Goal: Task Accomplishment & Management: Use online tool/utility

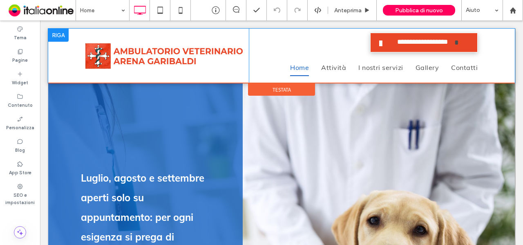
click at [62, 36] on div at bounding box center [58, 35] width 20 height 13
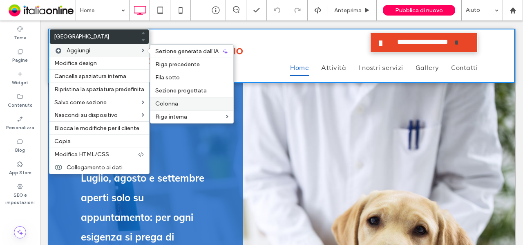
click at [218, 103] on label "Colonna" at bounding box center [191, 103] width 73 height 7
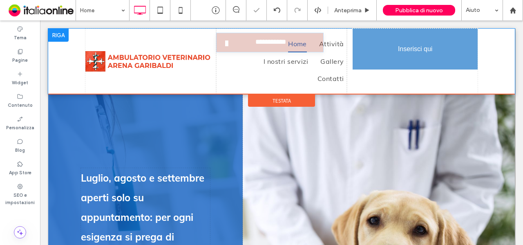
drag, startPoint x: 377, startPoint y: 60, endPoint x: 395, endPoint y: 65, distance: 18.4
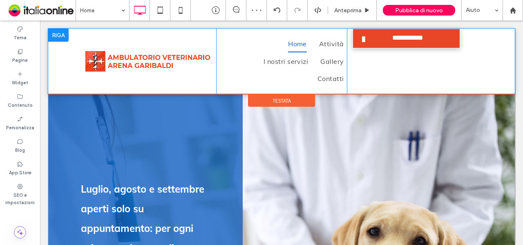
click at [63, 33] on div at bounding box center [58, 35] width 20 height 13
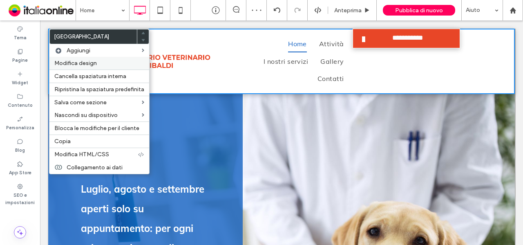
click at [83, 62] on span "Modifica design" at bounding box center [75, 63] width 43 height 7
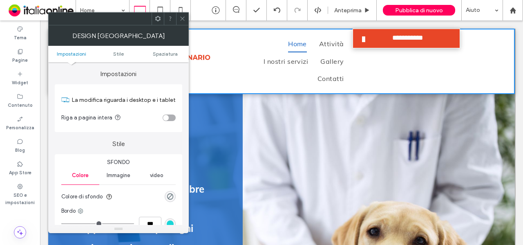
click at [167, 119] on div "toggle" at bounding box center [166, 118] width 6 height 6
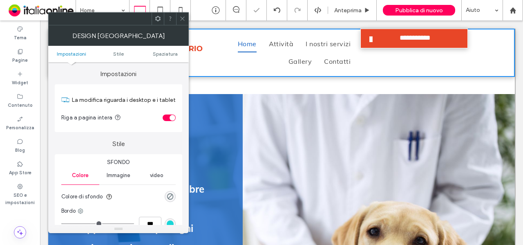
click at [182, 18] on icon at bounding box center [182, 19] width 6 height 6
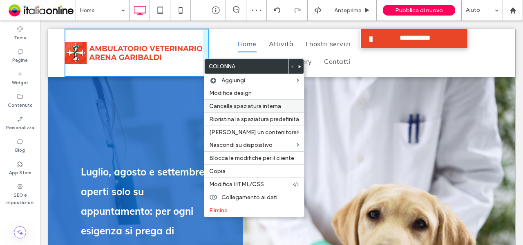
click at [213, 104] on span "Cancella spaziatura interna" at bounding box center [245, 106] width 72 height 7
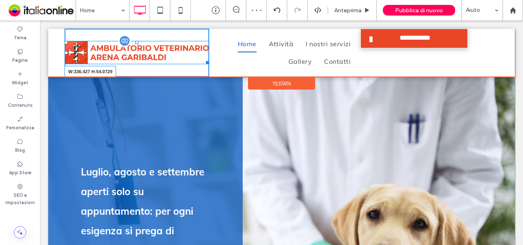
drag, startPoint x: 202, startPoint y: 61, endPoint x: 187, endPoint y: 60, distance: 15.2
click at [187, 60] on div "W:336.427 H:54.0729" at bounding box center [137, 52] width 145 height 23
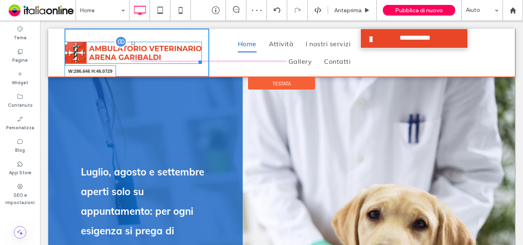
drag, startPoint x: 201, startPoint y: 61, endPoint x: 161, endPoint y: 58, distance: 40.2
click at [161, 58] on div "W:286.646 H:46.0729" at bounding box center [133, 53] width 137 height 22
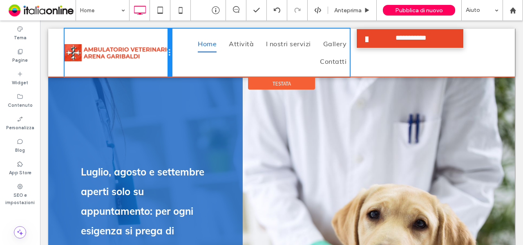
drag, startPoint x: 205, startPoint y: 53, endPoint x: 168, endPoint y: 50, distance: 36.9
click at [168, 50] on div at bounding box center [170, 53] width 4 height 48
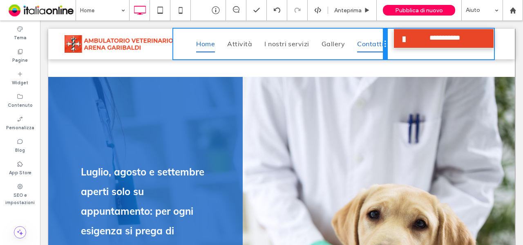
drag, startPoint x: 348, startPoint y: 47, endPoint x: 377, endPoint y: 48, distance: 29.4
click at [377, 48] on div "Home Attività I nostri servizi Gallery Contatti Click To Paste" at bounding box center [280, 44] width 214 height 31
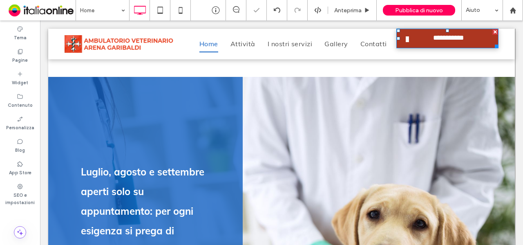
click at [406, 36] on span at bounding box center [407, 40] width 20 height 15
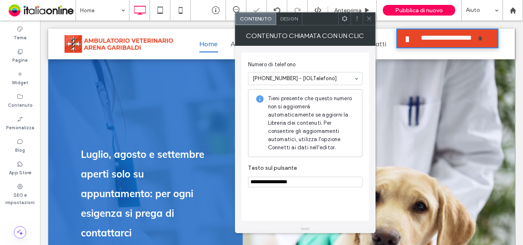
click at [368, 18] on icon at bounding box center [369, 19] width 6 height 6
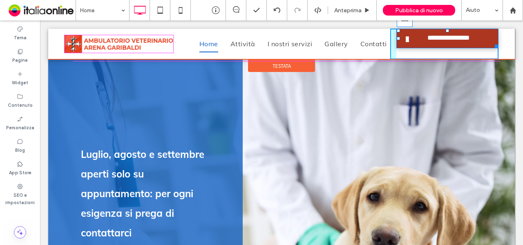
drag, startPoint x: 442, startPoint y: 30, endPoint x: 446, endPoint y: 33, distance: 5.0
click at [446, 33] on div "**********" at bounding box center [444, 44] width 109 height 31
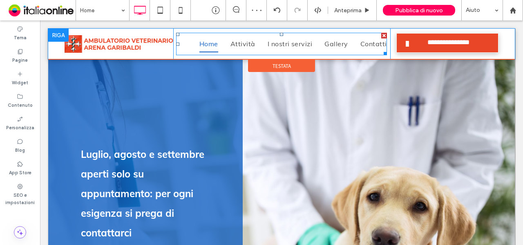
click at [191, 48] on link "Home" at bounding box center [202, 43] width 31 height 17
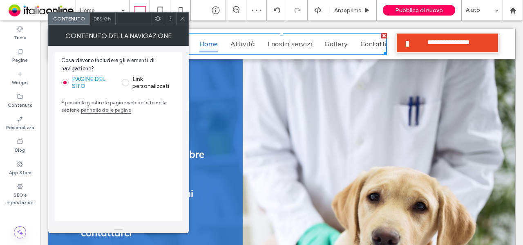
click at [108, 22] on div "Design" at bounding box center [103, 19] width 26 height 12
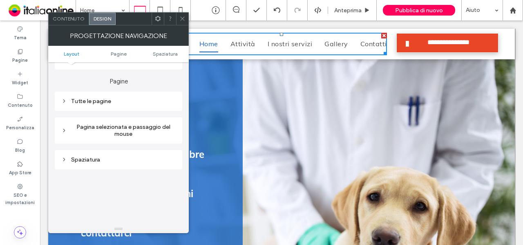
scroll to position [123, 0]
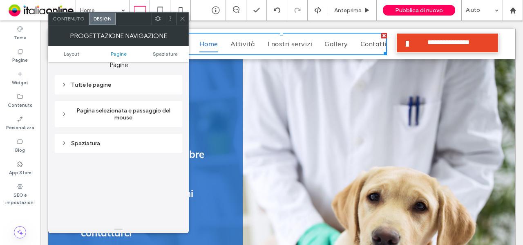
click at [112, 85] on div "Tutte le pagine" at bounding box center [118, 84] width 114 height 7
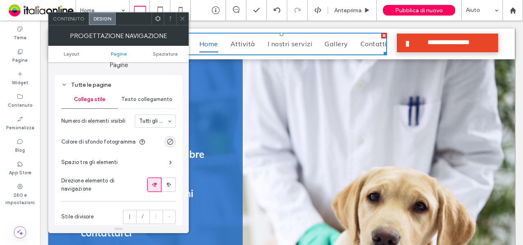
click at [136, 98] on span "Testo collegamento" at bounding box center [146, 99] width 51 height 7
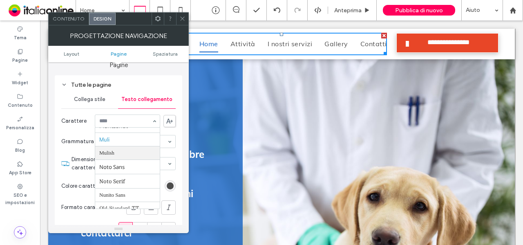
scroll to position [433, 0]
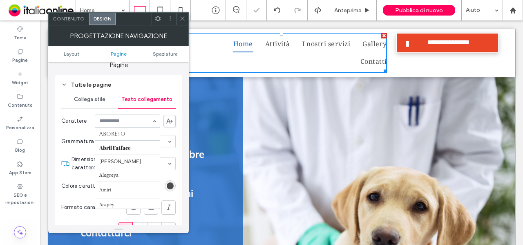
click at [127, 126] on div at bounding box center [127, 121] width 65 height 12
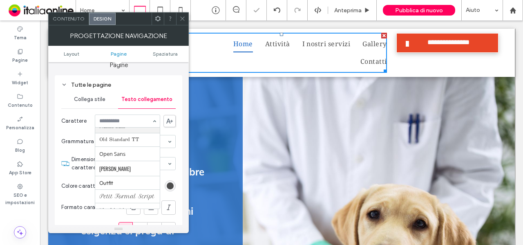
scroll to position [514, 0]
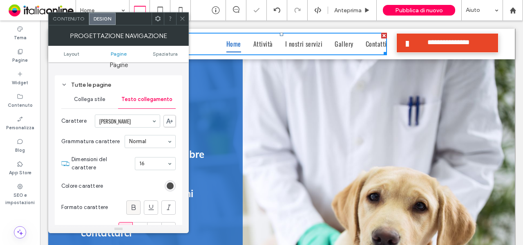
click at [138, 207] on div at bounding box center [133, 207] width 13 height 13
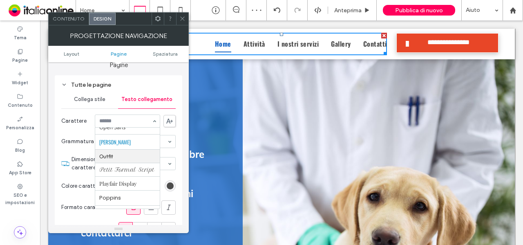
scroll to position [569, 0]
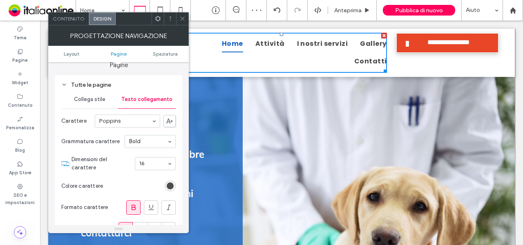
click at [142, 123] on input at bounding box center [125, 121] width 52 height 6
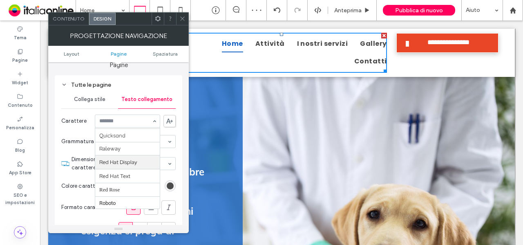
scroll to position [754, 0]
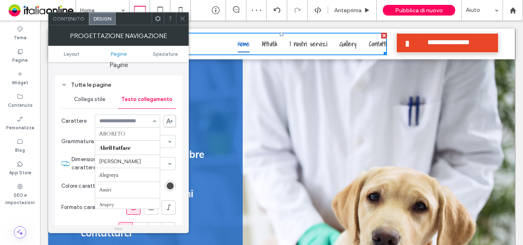
click at [123, 122] on input at bounding box center [125, 121] width 52 height 6
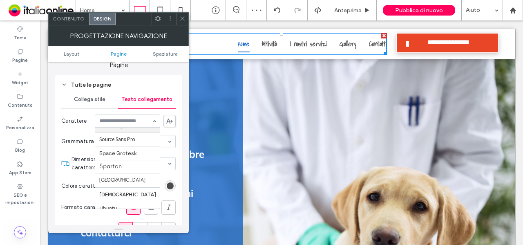
scroll to position [852, 0]
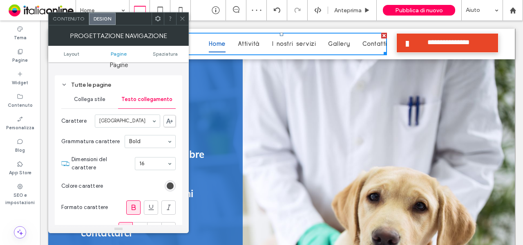
click at [124, 117] on div at bounding box center [127, 121] width 65 height 12
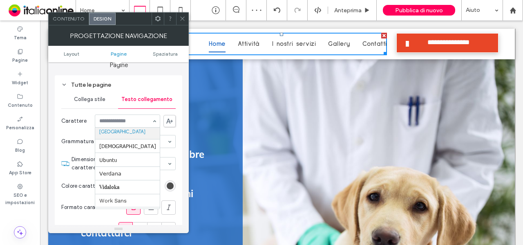
scroll to position [891, 0]
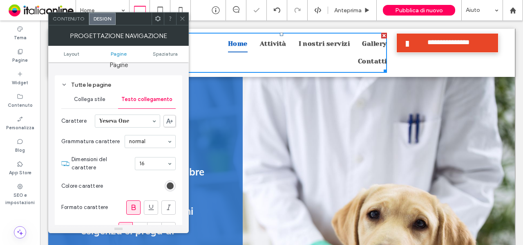
click at [133, 204] on icon at bounding box center [134, 207] width 8 height 8
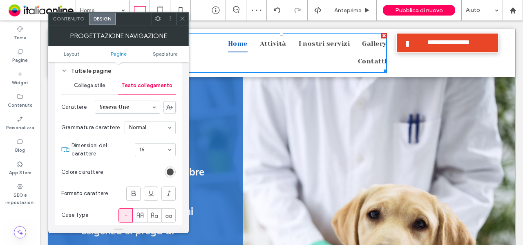
scroll to position [123, 0]
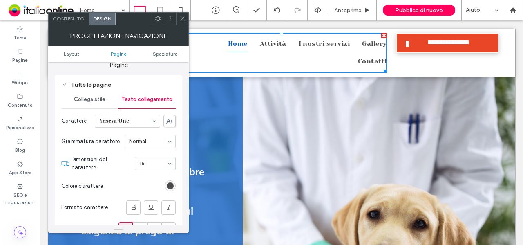
click at [83, 103] on span "Collega stile" at bounding box center [89, 99] width 31 height 7
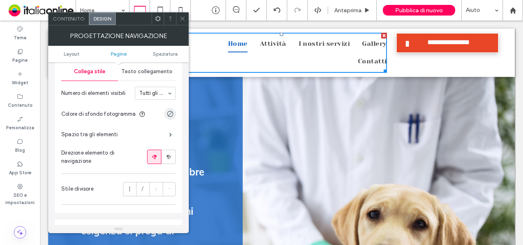
scroll to position [164, 0]
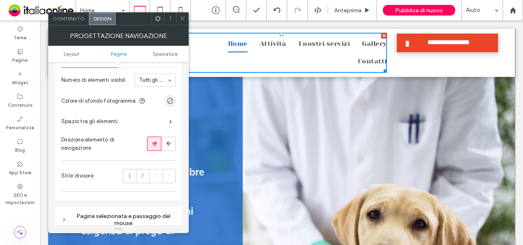
drag, startPoint x: 180, startPoint y: 20, endPoint x: 150, endPoint y: 28, distance: 30.7
click at [180, 20] on icon at bounding box center [182, 19] width 6 height 6
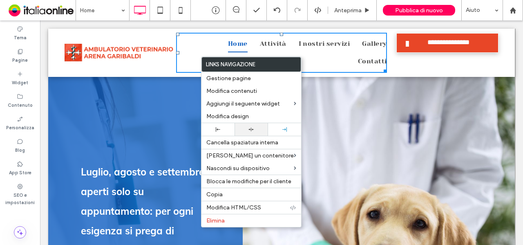
click at [247, 134] on div at bounding box center [251, 129] width 33 height 13
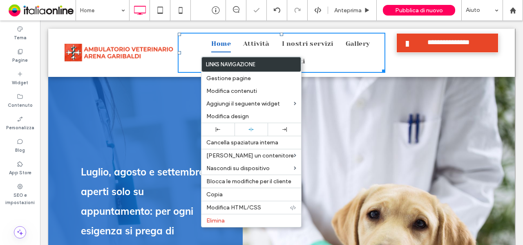
click at [344, 58] on ul "Home Attività I nostri servizi Gallery Contatti" at bounding box center [285, 52] width 202 height 35
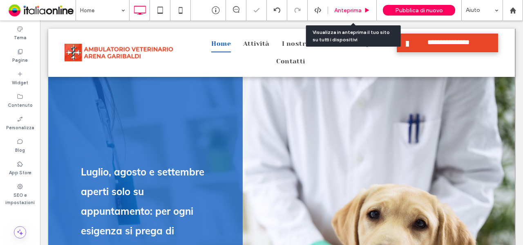
click at [352, 10] on span "Anteprima" at bounding box center [347, 10] width 27 height 7
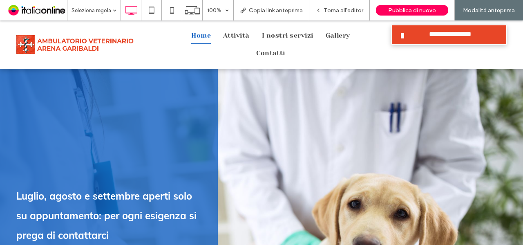
drag, startPoint x: 352, startPoint y: 10, endPoint x: 296, endPoint y: 4, distance: 55.5
click at [352, 10] on span "Torna all'editor" at bounding box center [344, 10] width 40 height 7
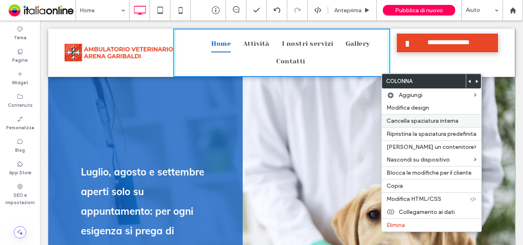
click at [407, 120] on span "Cancella spaziatura interna" at bounding box center [423, 120] width 72 height 7
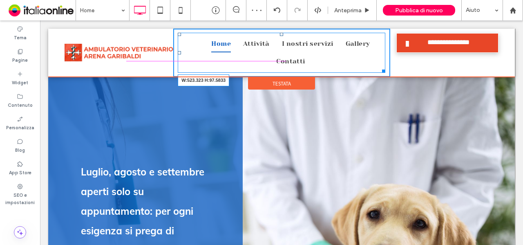
drag, startPoint x: 379, startPoint y: 67, endPoint x: 390, endPoint y: 67, distance: 11.0
click at [390, 67] on div "**********" at bounding box center [282, 53] width 434 height 48
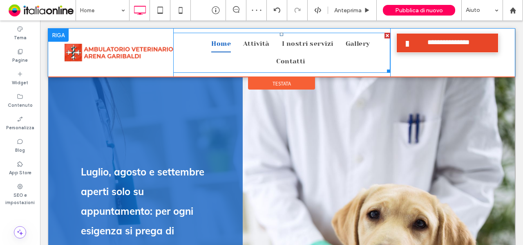
click at [355, 56] on ul "Home Attività I nostri servizi Gallery Contatti" at bounding box center [284, 52] width 211 height 35
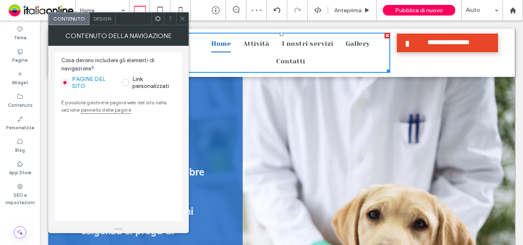
click at [101, 16] on span "Design" at bounding box center [103, 19] width 18 height 6
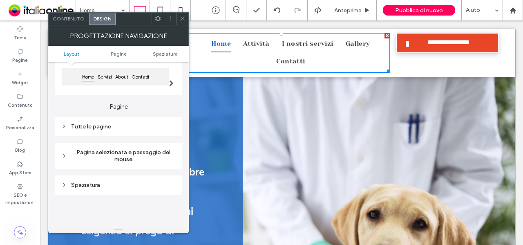
scroll to position [82, 0]
click at [108, 122] on div "Tutte le pagine" at bounding box center [118, 125] width 114 height 11
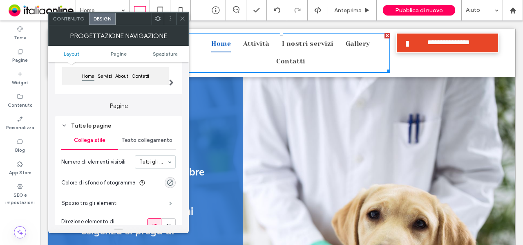
click at [169, 201] on span at bounding box center [170, 203] width 3 height 4
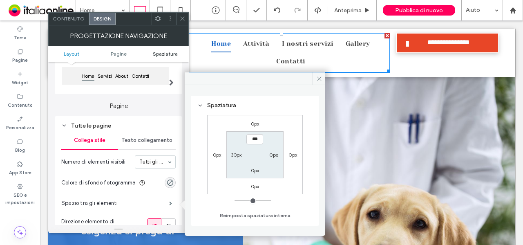
click at [162, 53] on span "Spaziatura" at bounding box center [165, 54] width 25 height 6
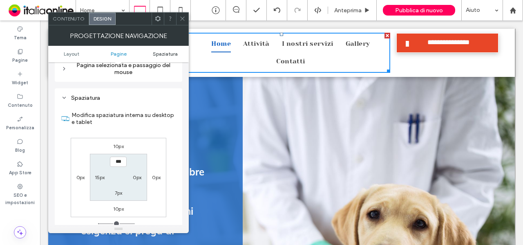
scroll to position [334, 0]
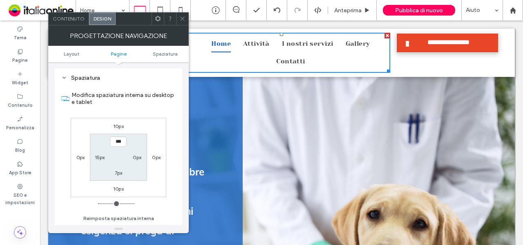
click at [97, 157] on label "15px" at bounding box center [100, 157] width 10 height 6
type input "**"
type input "*"
type input "***"
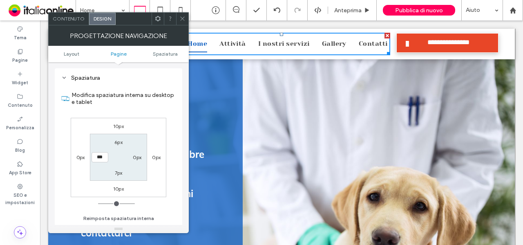
click at [182, 18] on icon at bounding box center [182, 19] width 6 height 6
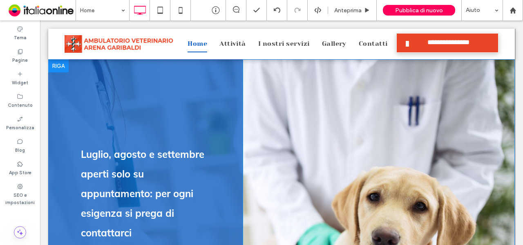
scroll to position [0, 0]
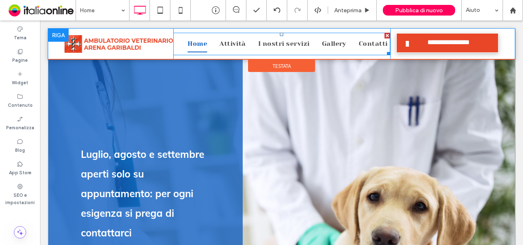
click at [178, 47] on link "Home" at bounding box center [191, 43] width 32 height 17
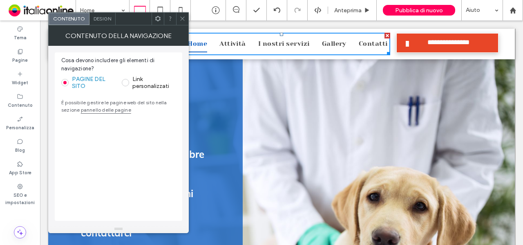
click at [102, 19] on span "Design" at bounding box center [103, 19] width 18 height 6
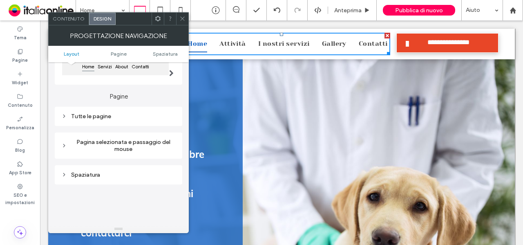
scroll to position [123, 0]
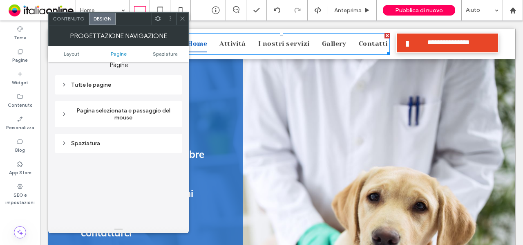
click at [111, 117] on div "Pagina selezionata e passaggio del mouse" at bounding box center [118, 114] width 114 height 14
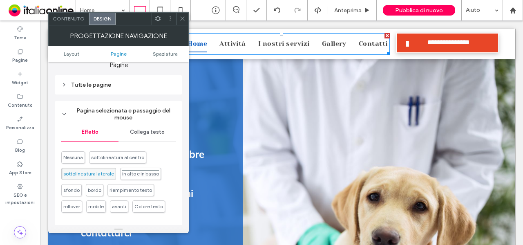
click at [139, 174] on span "in alto e in basso" at bounding box center [140, 173] width 37 height 6
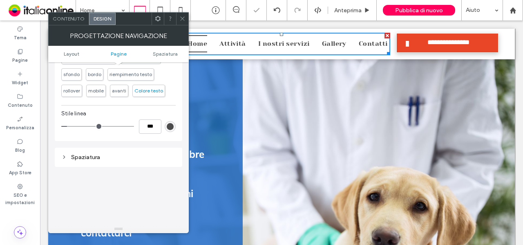
scroll to position [245, 0]
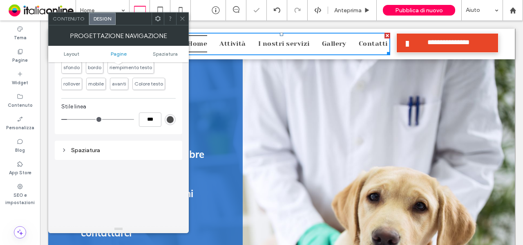
click at [169, 123] on div "rgb(76, 76, 76)" at bounding box center [170, 119] width 7 height 7
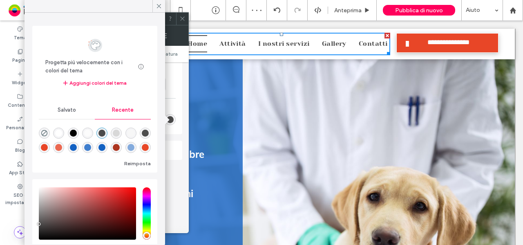
click at [48, 149] on div "rgba(232, 70, 39, 1)" at bounding box center [44, 147] width 7 height 7
type input "*******"
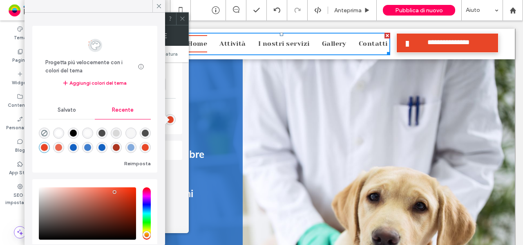
click at [164, 102] on div "Progetta più velocemente con i colori del tema Risparmia tempo con i colori del…" at bounding box center [95, 132] width 141 height 238
click at [168, 100] on div "Nessuna sottolineatura al centro sottolineatura laterale in alto e in basso sfo…" at bounding box center [118, 73] width 114 height 106
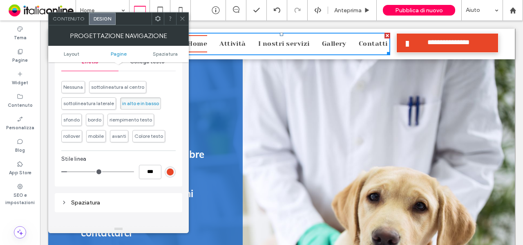
scroll to position [164, 0]
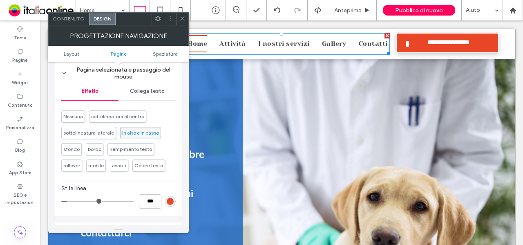
click at [140, 99] on div "Collega testo" at bounding box center [147, 91] width 57 height 18
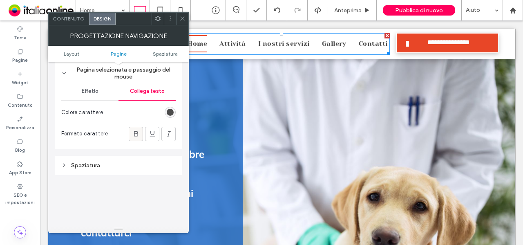
click at [131, 134] on div at bounding box center [135, 133] width 13 height 13
click at [171, 112] on div "rgb(76, 76, 76)" at bounding box center [170, 112] width 7 height 7
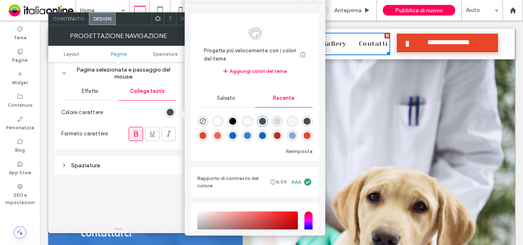
click at [236, 134] on div "rgba(19, 98, 195, 1)" at bounding box center [232, 135] width 7 height 7
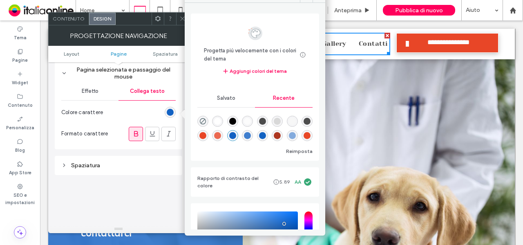
type input "*******"
click at [99, 112] on span "Colore carattere" at bounding box center [82, 112] width 42 height 8
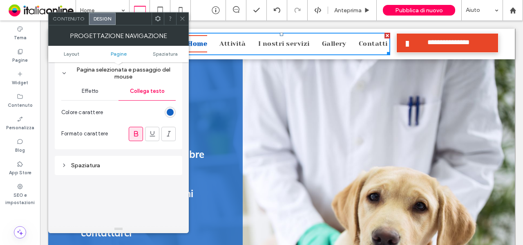
click at [181, 20] on icon at bounding box center [182, 19] width 6 height 6
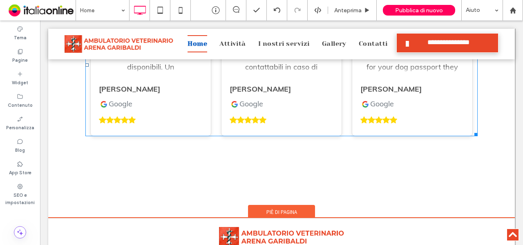
scroll to position [2199, 0]
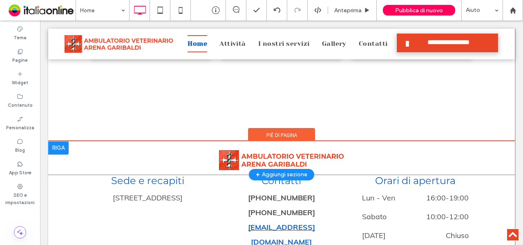
click at [285, 170] on div "+ Aggiungi sezione" at bounding box center [282, 174] width 52 height 9
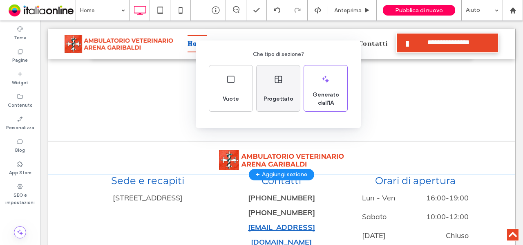
click at [280, 106] on div "Progettato" at bounding box center [278, 99] width 36 height 18
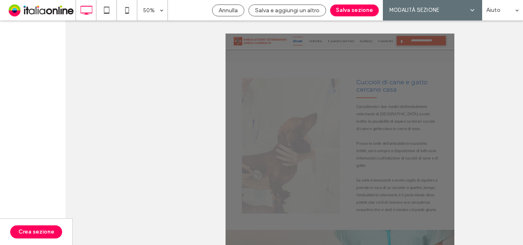
scroll to position [1411, 0]
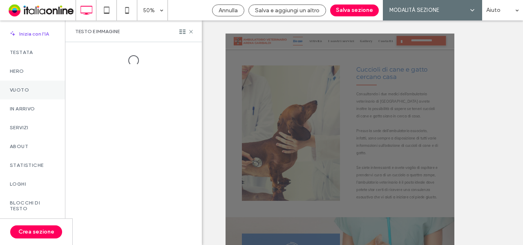
click at [34, 91] on label "Vuoto" at bounding box center [32, 90] width 45 height 6
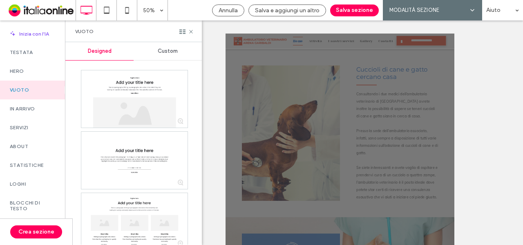
click at [177, 49] on span "Custom" at bounding box center [168, 51] width 20 height 7
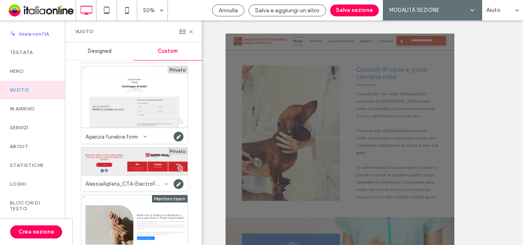
scroll to position [1186, 0]
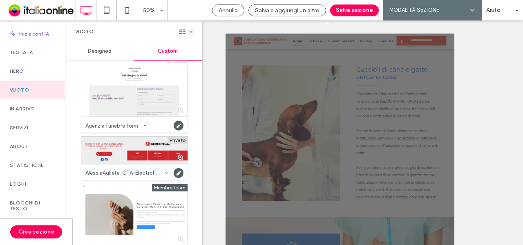
click at [140, 147] on div at bounding box center [134, 150] width 106 height 27
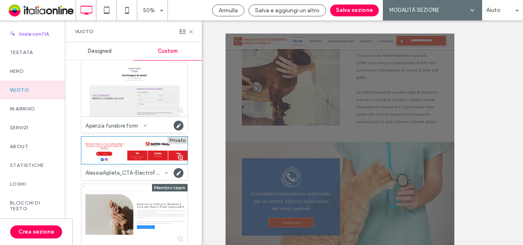
scroll to position [1577, 0]
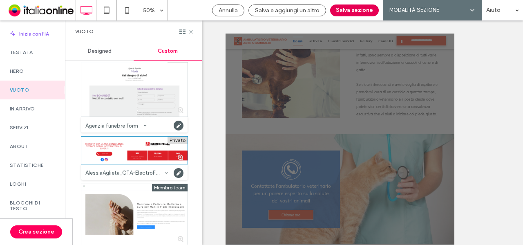
click at [360, 12] on button "Salva sezione" at bounding box center [354, 10] width 49 height 12
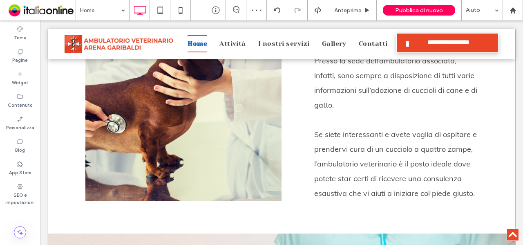
scroll to position [1556, 0]
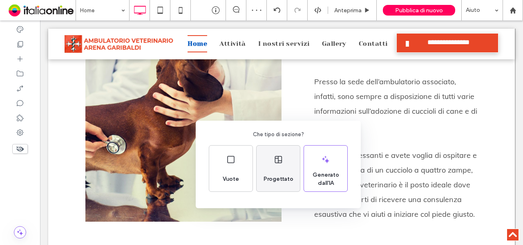
click at [283, 179] on span "Progettato" at bounding box center [278, 179] width 36 height 8
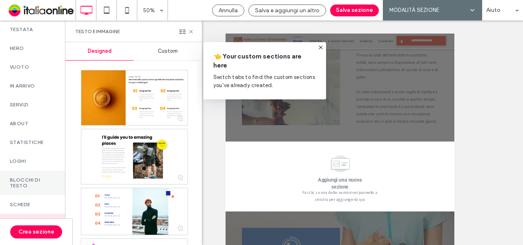
scroll to position [41, 0]
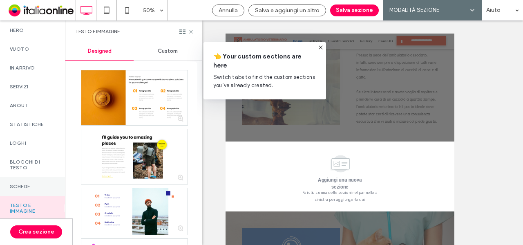
click at [37, 188] on label "Schede" at bounding box center [32, 187] width 45 height 6
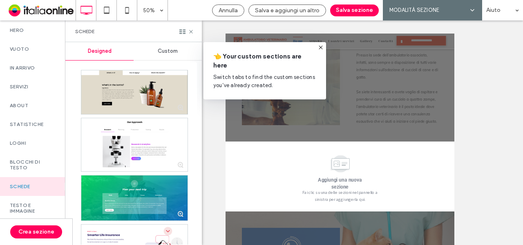
click at [177, 55] on div "Custom" at bounding box center [168, 51] width 68 height 18
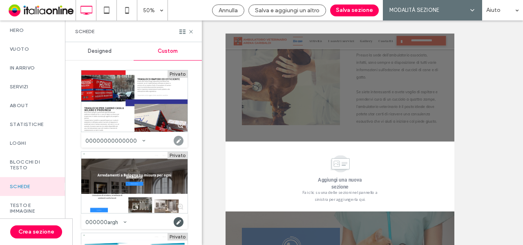
click at [178, 142] on use at bounding box center [179, 141] width 10 height 10
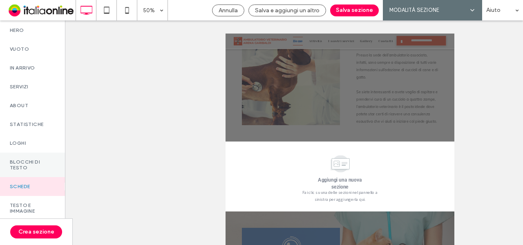
click at [51, 158] on div "Blocchi di testo" at bounding box center [32, 165] width 65 height 25
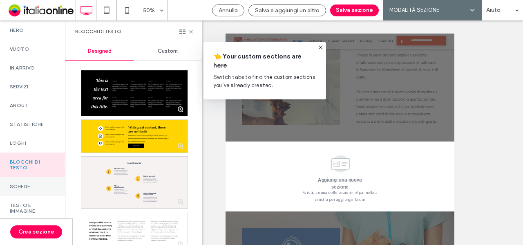
click at [44, 191] on div "Schede" at bounding box center [32, 186] width 65 height 19
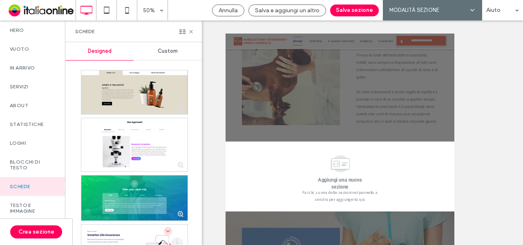
click at [164, 56] on div "Custom" at bounding box center [168, 51] width 68 height 18
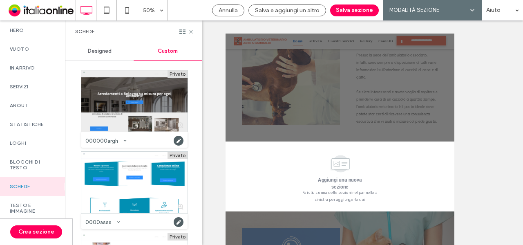
click at [91, 119] on div at bounding box center [134, 100] width 106 height 61
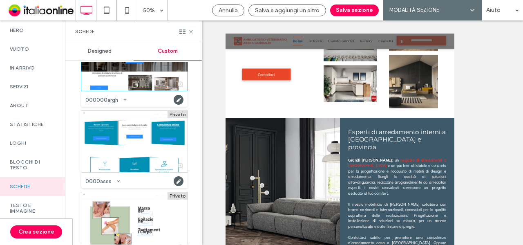
click at [135, 135] on div at bounding box center [134, 141] width 106 height 61
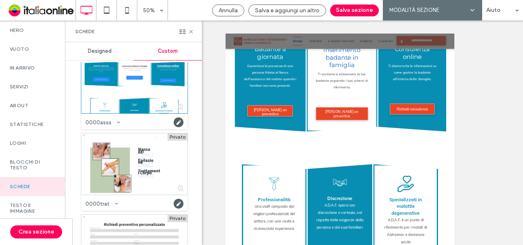
scroll to position [82, 0]
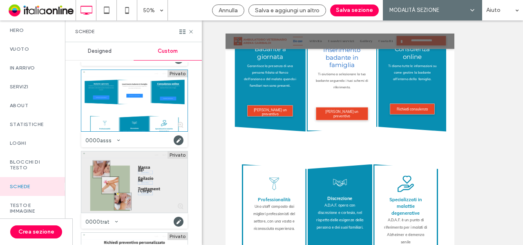
click at [129, 186] on div at bounding box center [134, 181] width 106 height 61
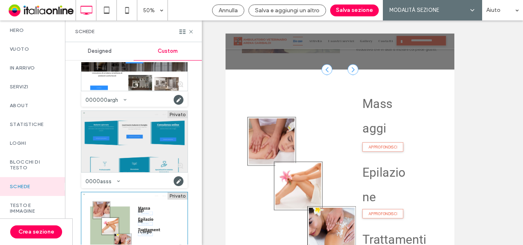
scroll to position [0, 0]
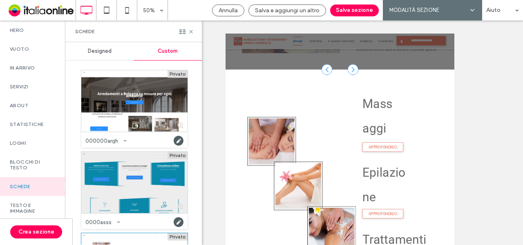
click at [121, 117] on div at bounding box center [134, 100] width 106 height 61
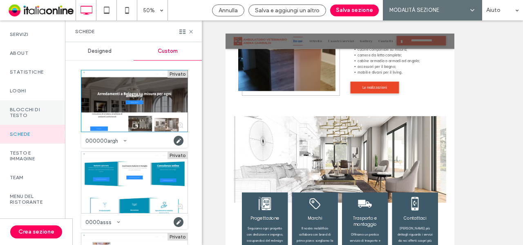
scroll to position [123, 0]
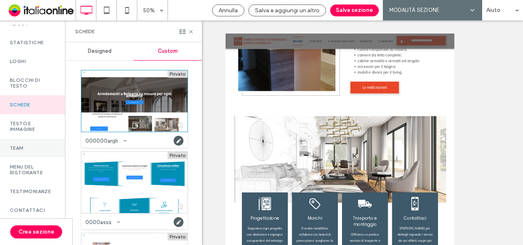
click at [18, 149] on label "Team" at bounding box center [32, 148] width 45 height 6
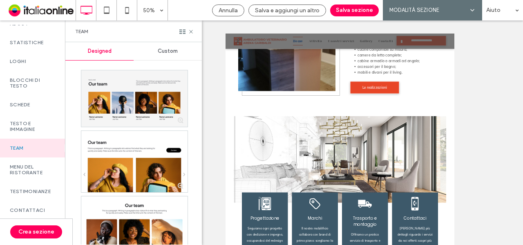
click at [157, 51] on div "Custom" at bounding box center [168, 51] width 68 height 18
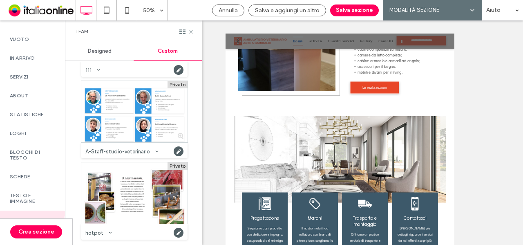
scroll to position [0, 0]
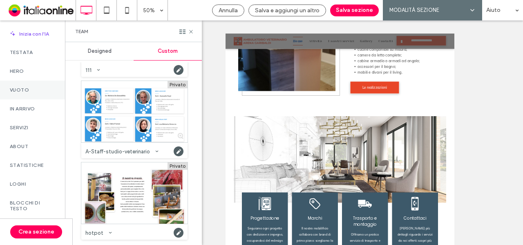
click at [38, 94] on div "Vuoto" at bounding box center [32, 90] width 65 height 19
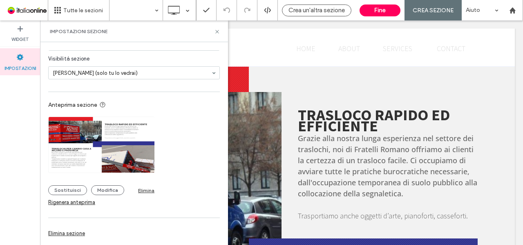
click at [77, 235] on div "Elimina sezione" at bounding box center [66, 233] width 37 height 6
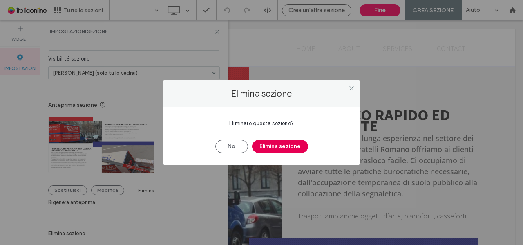
click at [265, 146] on button "Elimina sezione" at bounding box center [280, 146] width 56 height 13
